Goal: Information Seeking & Learning: Find contact information

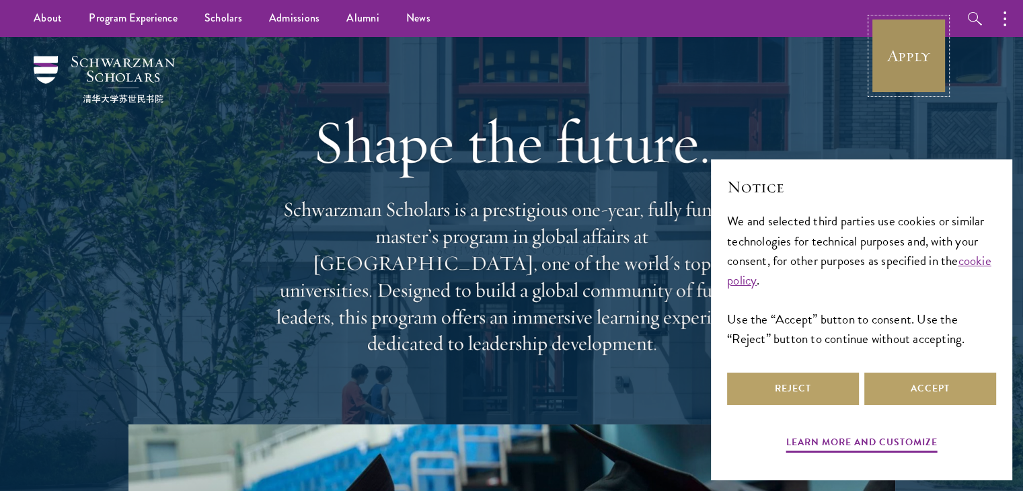
click at [889, 65] on link "Apply" at bounding box center [908, 55] width 75 height 75
click at [896, 408] on div "Learn more and customize Reject Accept" at bounding box center [861, 413] width 269 height 87
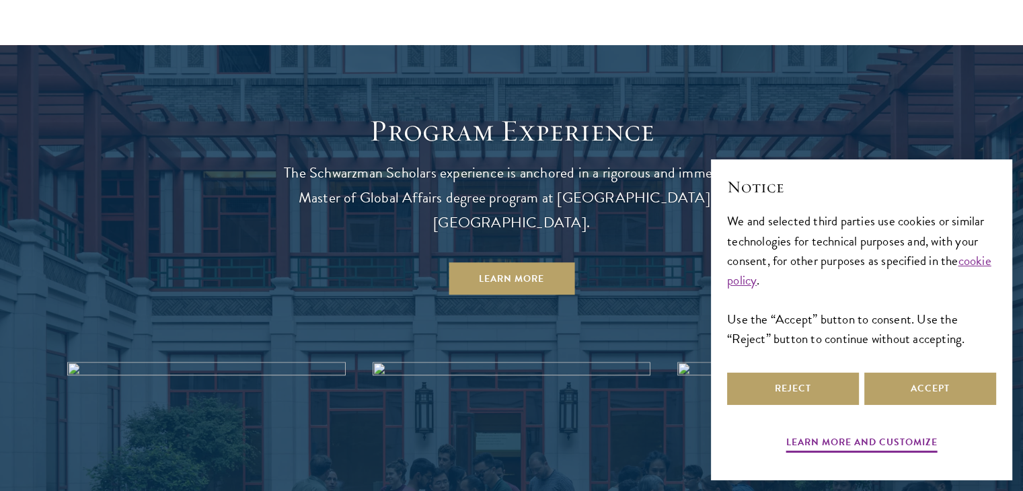
scroll to position [4030, 0]
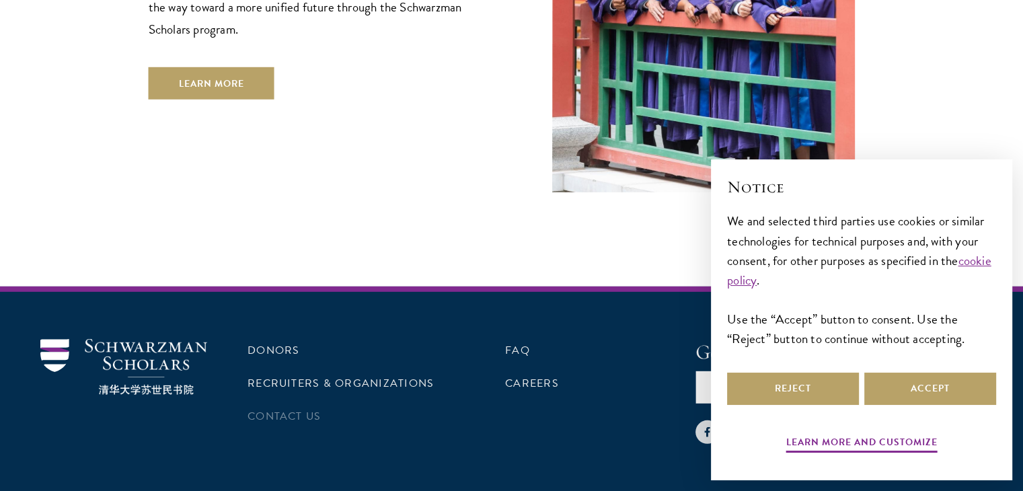
click at [281, 405] on li "Contact Us" at bounding box center [343, 416] width 190 height 23
click at [901, 389] on button "Accept" at bounding box center [930, 389] width 132 height 32
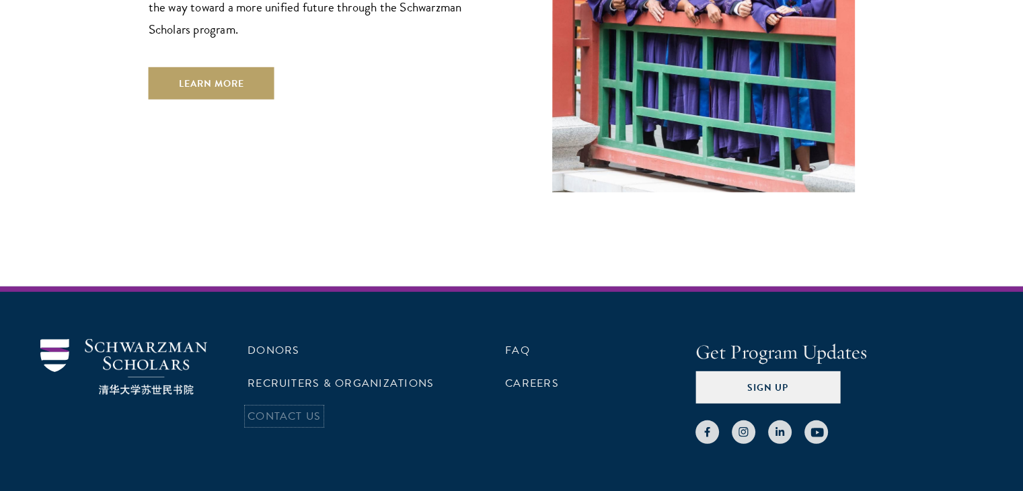
click at [276, 408] on link "Contact Us" at bounding box center [284, 416] width 73 height 16
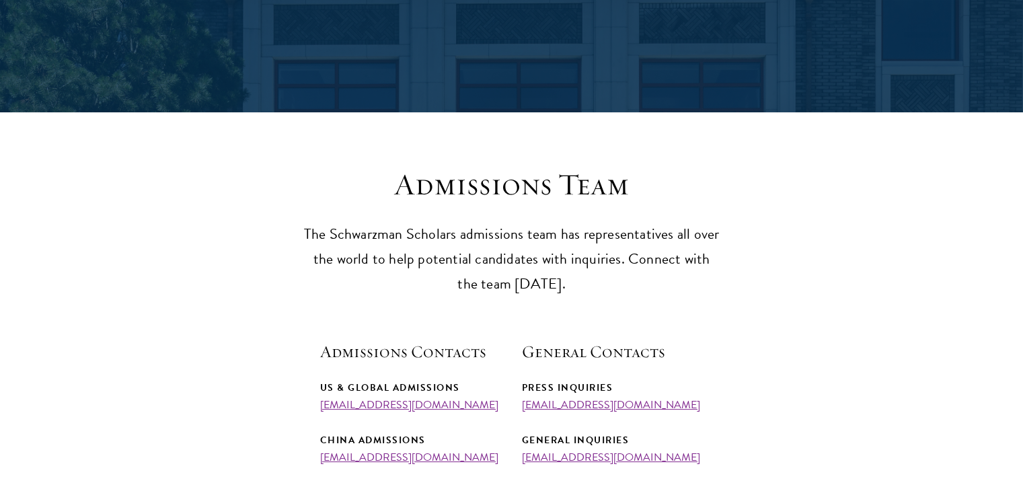
scroll to position [381, 0]
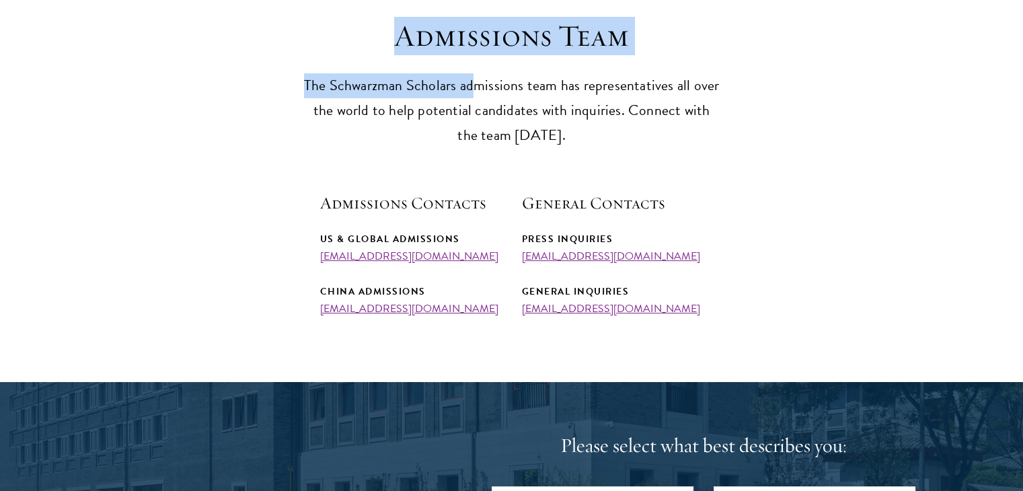
drag, startPoint x: 394, startPoint y: 30, endPoint x: 475, endPoint y: 77, distance: 94.0
click at [475, 77] on header "Admissions Team The Schwarzman Scholars admissions team has representatives all…" at bounding box center [511, 82] width 417 height 131
click at [475, 77] on p "The Schwarzman Scholars admissions team has representatives all over the world …" at bounding box center [511, 110] width 417 height 75
drag, startPoint x: 389, startPoint y: 41, endPoint x: 460, endPoint y: 87, distance: 84.7
click at [460, 87] on header "Admissions Team The Schwarzman Scholars admissions team has representatives all…" at bounding box center [511, 82] width 417 height 131
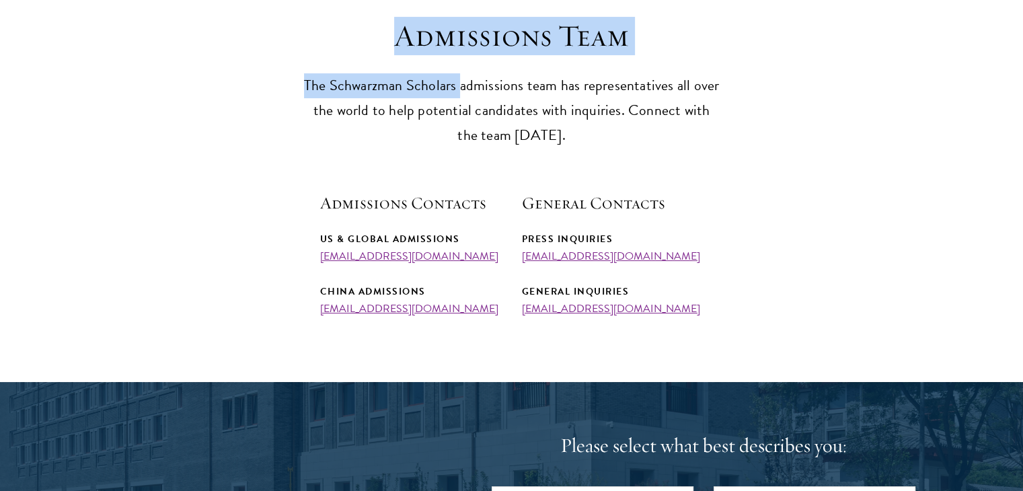
copy header "Admissions Team The Schwarzman Scholars"
